Goal: Communication & Community: Answer question/provide support

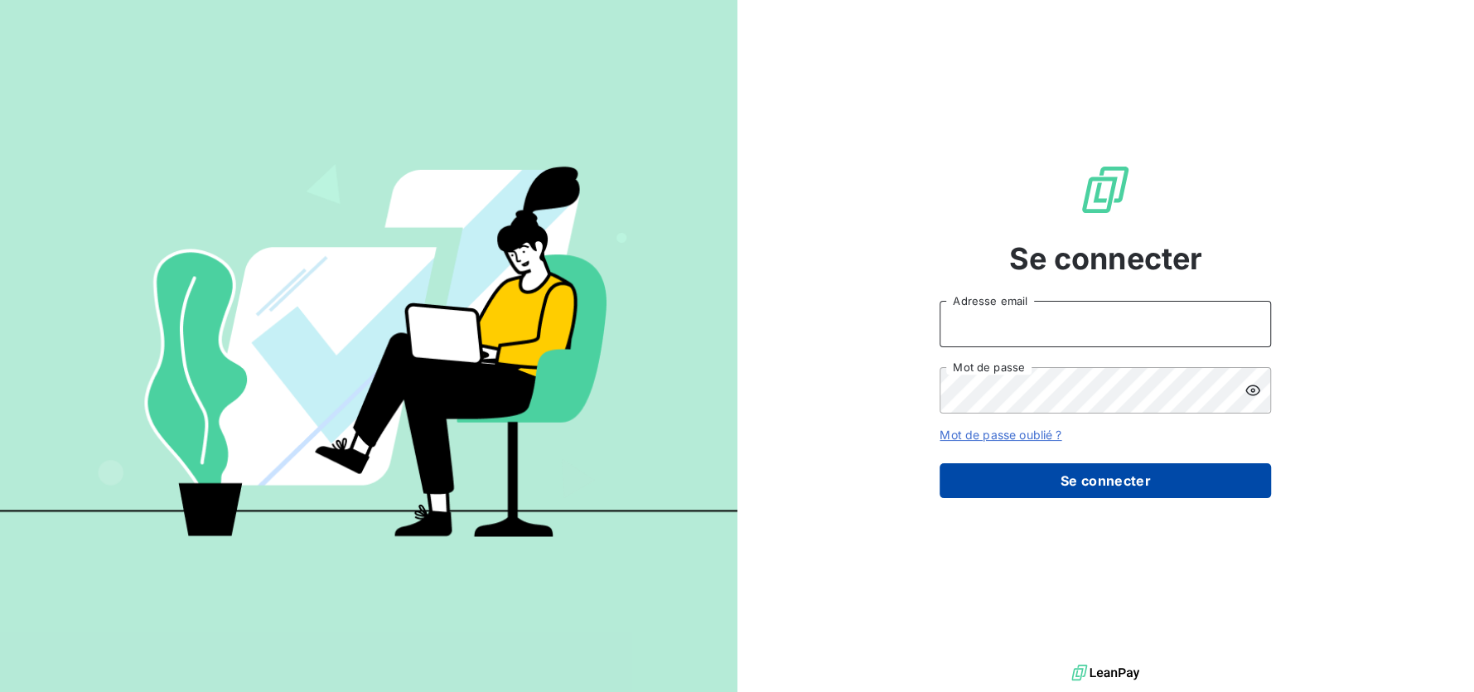
type input "[EMAIL_ADDRESS][DOMAIN_NAME]"
click at [992, 481] on button "Se connecter" at bounding box center [1105, 480] width 331 height 35
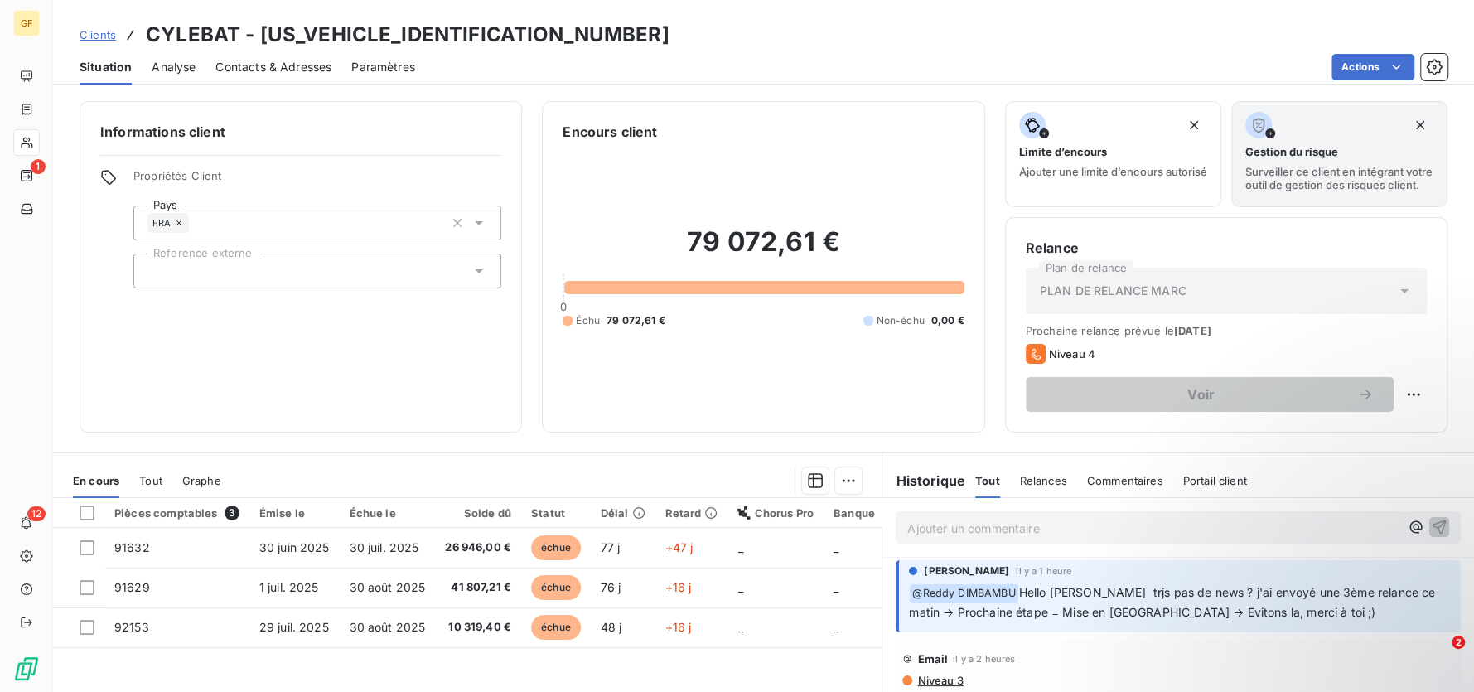
click at [1017, 536] on p "Ajouter un commentaire ﻿" at bounding box center [1153, 528] width 492 height 21
click at [1090, 614] on span "Hello [PERSON_NAME] trjs pas de news ? j'ai envoyé une 3ème relance ce matin → …" at bounding box center [1173, 600] width 529 height 34
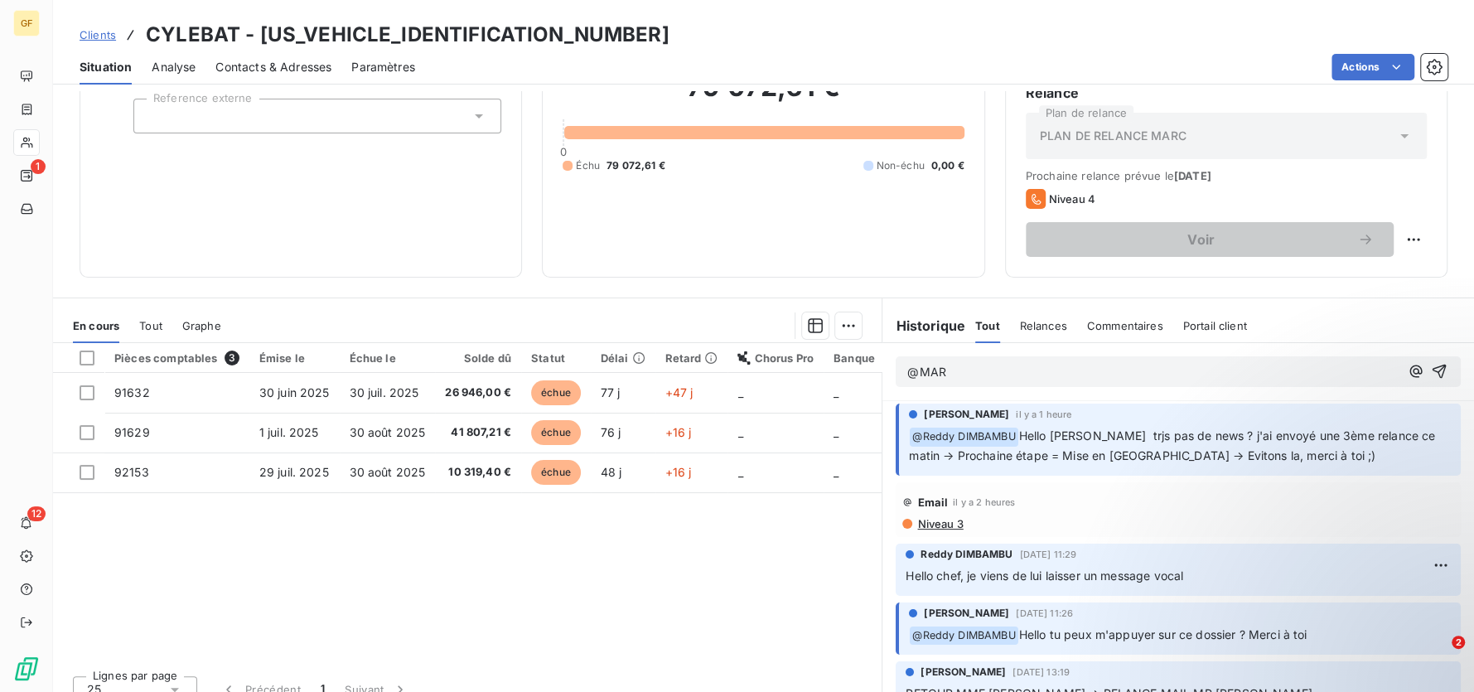
scroll to position [165, 0]
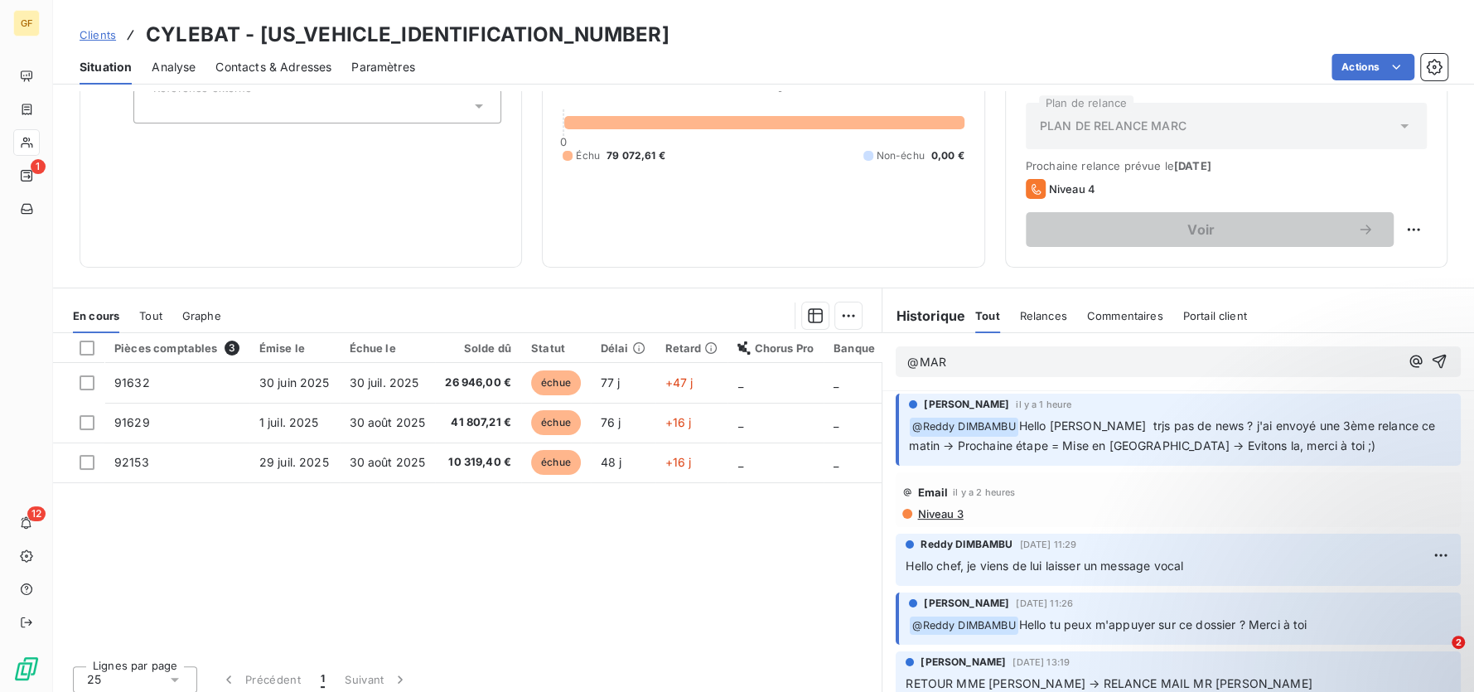
click at [1010, 386] on div "@MAR" at bounding box center [1178, 361] width 592 height 57
click at [999, 377] on div "@MAR" at bounding box center [1178, 361] width 565 height 31
click at [989, 372] on p "@MAR" at bounding box center [1153, 362] width 492 height 19
click at [989, 372] on p "Ajouter un commentaire ﻿" at bounding box center [1153, 363] width 492 height 21
click at [1431, 365] on icon "button" at bounding box center [1439, 361] width 17 height 17
